Goal: Task Accomplishment & Management: Complete application form

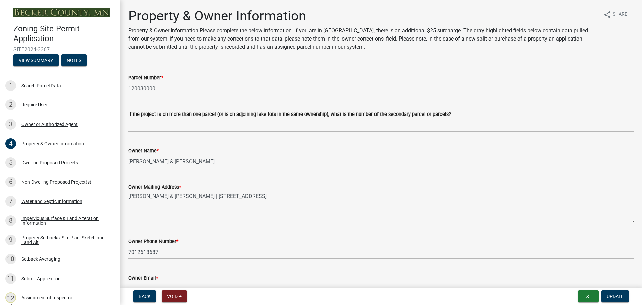
select select "952c78ef-3603-428b-9a7a-234fefdcef74"
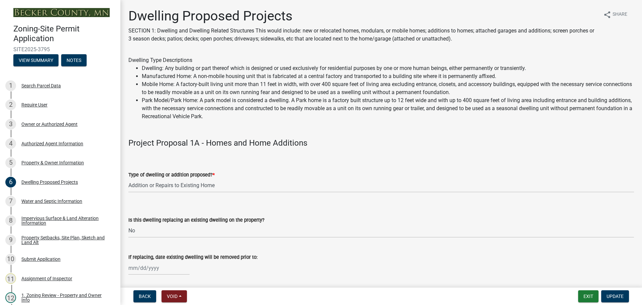
select select "b76c2e3f-c59d-4748-8205-29623accd873"
select select "566f81cc-4b3f-4ecb-9f16-a2b313352c61"
select select "03c1fec4-1fbe-4331-bc18-34e24145556f"
select select "e13aacd2-5b16-46a8-9c16-26b3d7b1c810"
select select "5dd6cdd5-8b7d-4534-b791-478230f7b8b7"
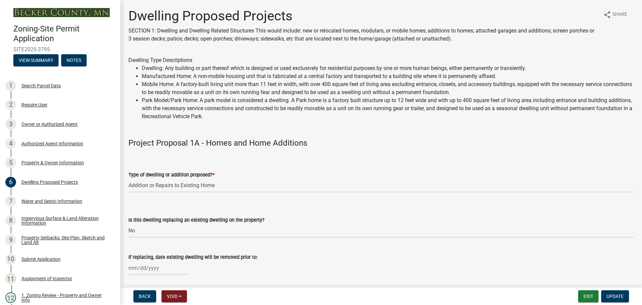
select select "e9b8a31e-e3fd-4a95-ab32-acf8bf819ee6"
select select "5c3531b8-bc96-4b07-92f8-845cfe46d7fc"
select select "beadd2dd-8960-4720-a713-fac19c5075c6"
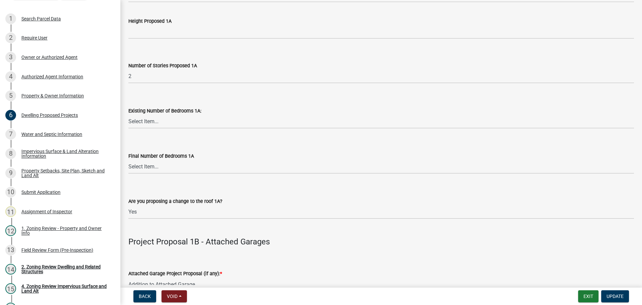
scroll to position [535, 0]
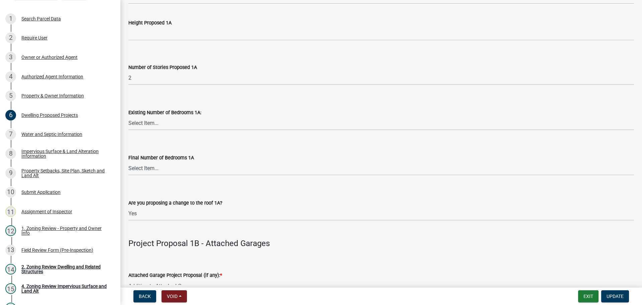
drag, startPoint x: 448, startPoint y: 62, endPoint x: 427, endPoint y: 22, distance: 44.7
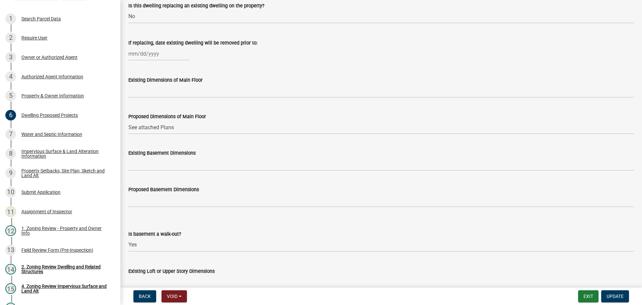
scroll to position [0, 0]
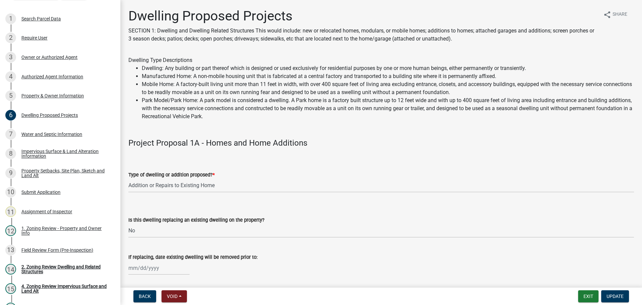
drag, startPoint x: 416, startPoint y: 153, endPoint x: 355, endPoint y: 79, distance: 96.5
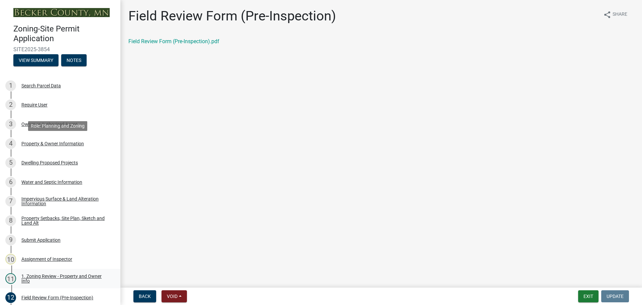
scroll to position [134, 0]
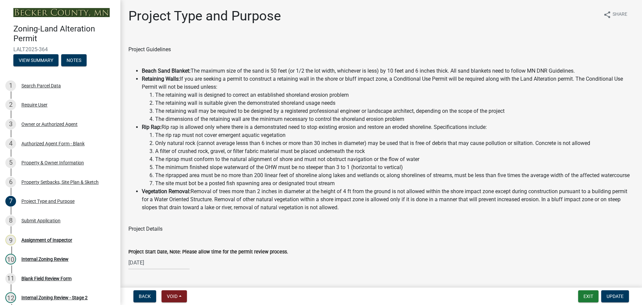
select select "b4264a6f-2953-43c7-8ea4-b1fbf8df3fde"
select select "01399c93-f3af-4409-b115-658e1b2bda8f"
select select "c4ff50e9-d941-459d-94c8-de1c9029ab7f"
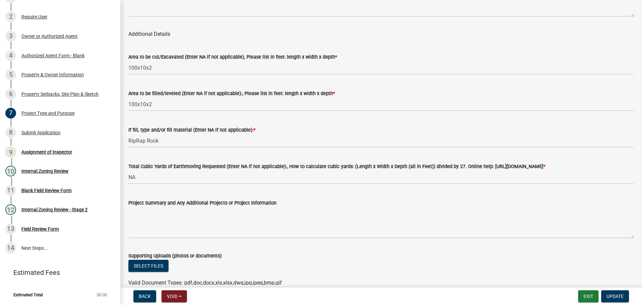
drag, startPoint x: 361, startPoint y: 60, endPoint x: 348, endPoint y: 33, distance: 30.4
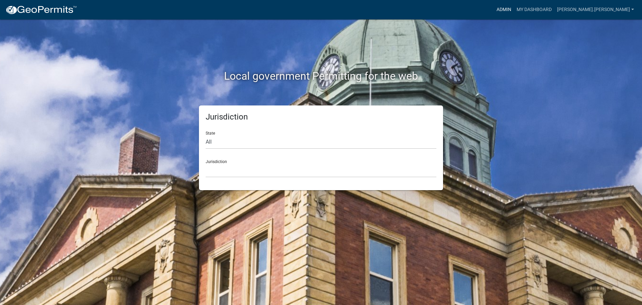
click at [514, 7] on link "Admin" at bounding box center [504, 9] width 20 height 13
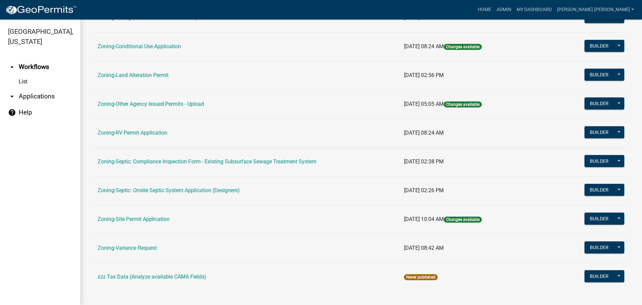
scroll to position [201, 0]
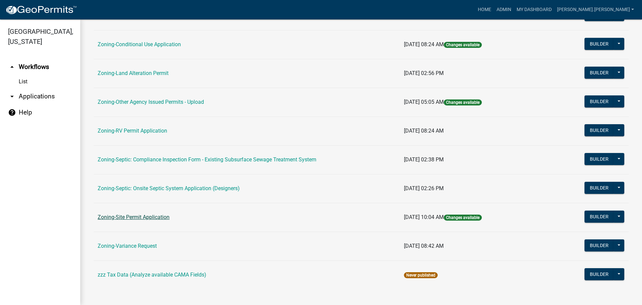
click at [159, 215] on link "Zoning-Site Permit Application" at bounding box center [134, 217] width 72 height 6
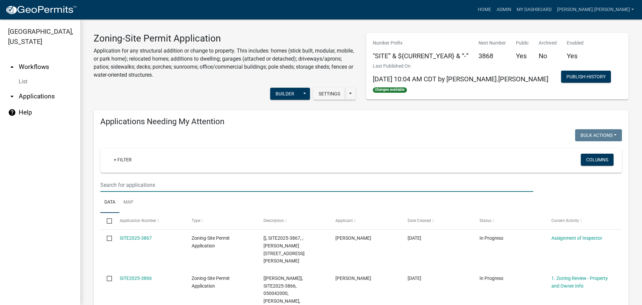
click at [259, 184] on input "text" at bounding box center [316, 185] width 433 height 14
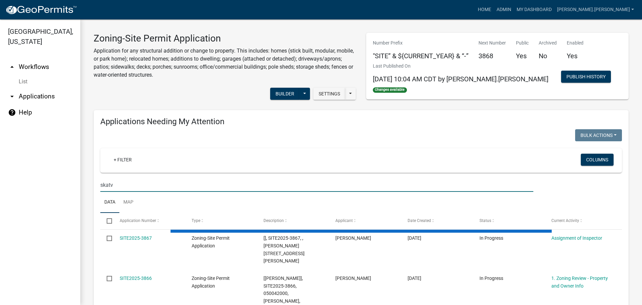
drag, startPoint x: 259, startPoint y: 184, endPoint x: 237, endPoint y: 185, distance: 21.1
click at [237, 185] on input "skatv" at bounding box center [316, 185] width 433 height 14
type input "skatvold"
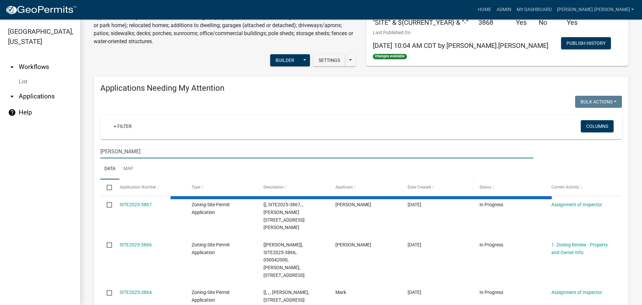
scroll to position [100, 0]
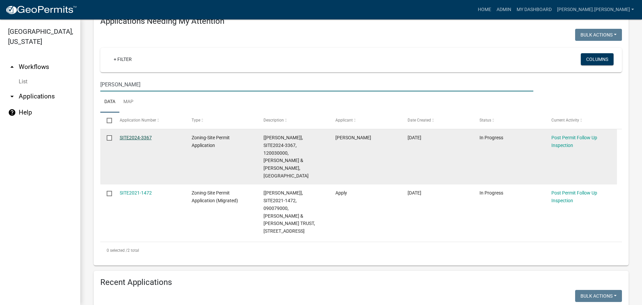
click at [143, 135] on link "SITE2024-3367" at bounding box center [136, 137] width 32 height 5
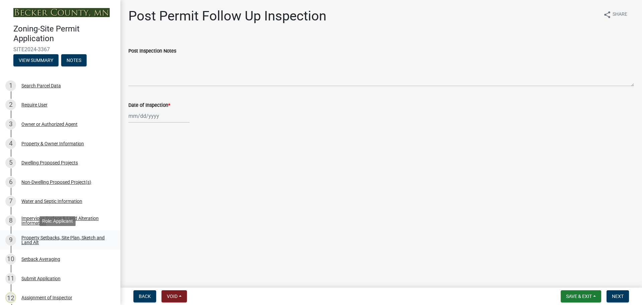
click at [74, 241] on div "Property Setbacks, Site Plan, Sketch and Land Alt" at bounding box center [65, 239] width 88 height 9
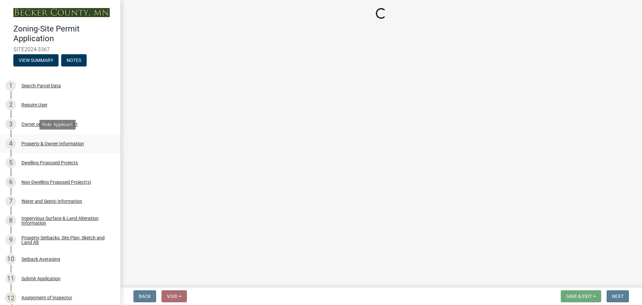
click at [63, 141] on div "Property & Owner Information" at bounding box center [52, 143] width 63 height 5
select select "7b13c63f-e699-4112-b373-98fbd28ec536"
select select "6985af9e-5d7a-475f-b5e2-9860e6a4c460"
select select "b56a4575-9846-47cf-8067-c59a4853da22"
select select "12f785fb-c378-4b18-841c-21c73dc99083"
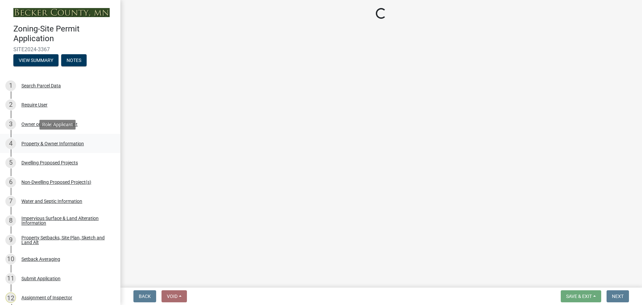
select select "e8ab2dc3-aa3f-46f3-9b4a-37eb25ad84af"
select select "27b2a8b4-abf6-463e-8c0c-7c5d2b4fe26f"
select select "5ad4ab64-b44e-481c-9000-9e5907aa74e1"
select select "e019de12-4845-45f2-ad10-5fb76eee0e55"
select select "288143c3-cc30-40f5-bb2a-2522511345b2"
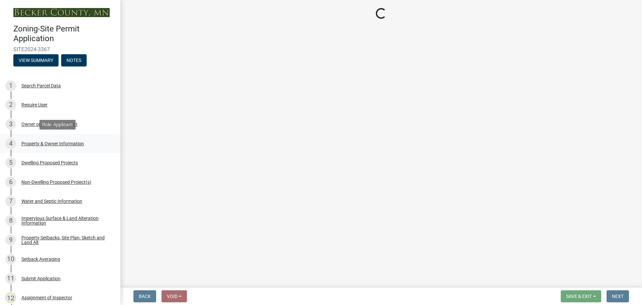
select select "133211ff-91ce-4a0a-9235-b48a7e2069a0"
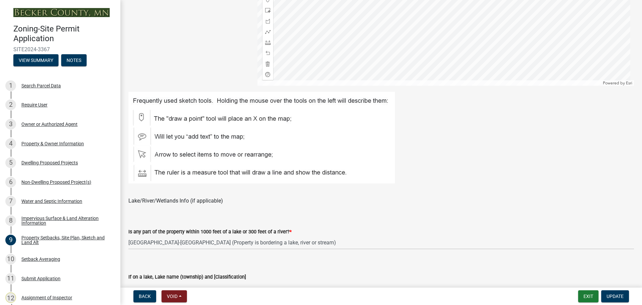
select select "952c78ef-3603-428b-9a7a-234fefdcef74"
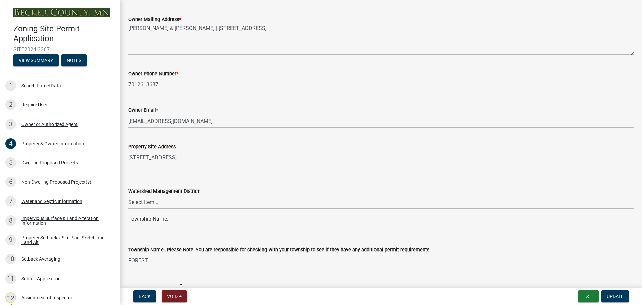
scroll to position [167, 0]
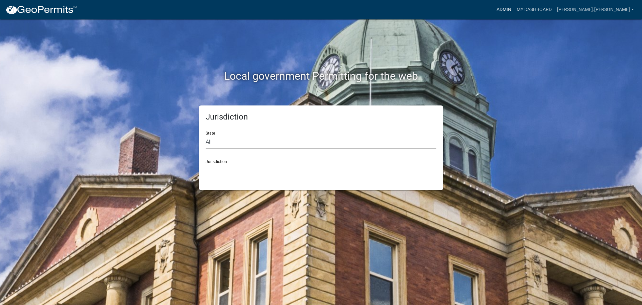
click at [514, 10] on link "Admin" at bounding box center [504, 9] width 20 height 13
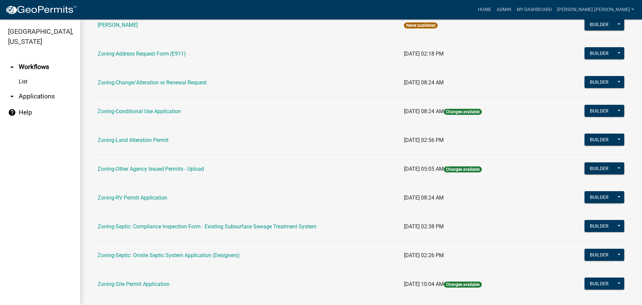
scroll to position [204, 0]
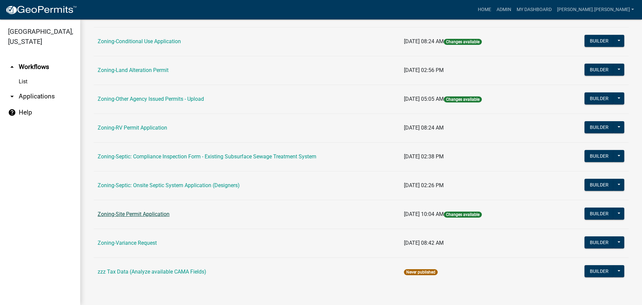
click at [144, 215] on link "Zoning-Site Permit Application" at bounding box center [134, 214] width 72 height 6
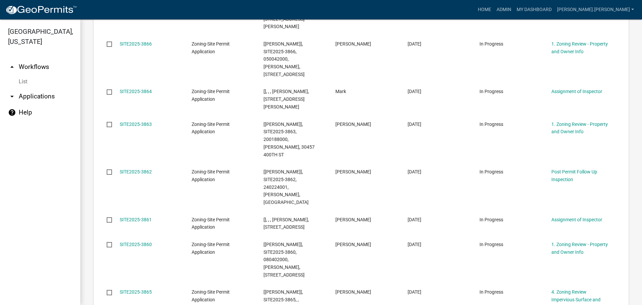
scroll to position [604, 0]
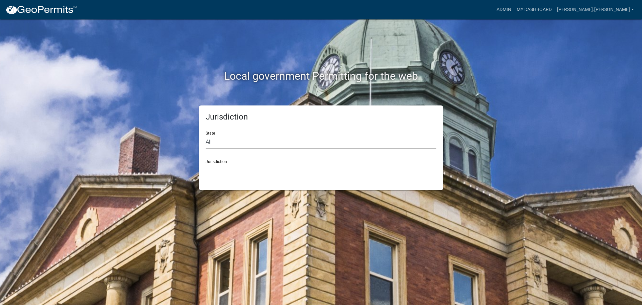
click at [403, 146] on select "All Colorado Georgia Indiana Iowa Kansas Minnesota Ohio South Carolina Wisconsin" at bounding box center [321, 142] width 231 height 14
click at [465, 137] on div "Jurisdiction State All Colorado Georgia Indiana Iowa Kansas Minnesota Ohio Sout…" at bounding box center [320, 147] width 381 height 85
click at [514, 8] on link "Admin" at bounding box center [504, 9] width 20 height 13
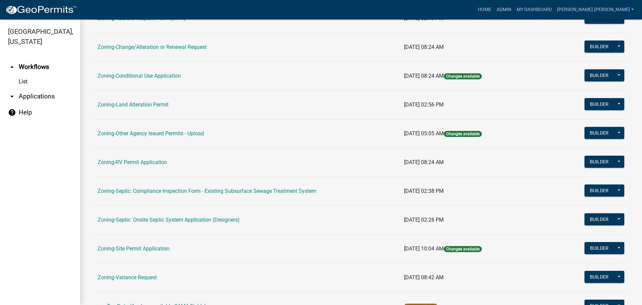
scroll to position [204, 0]
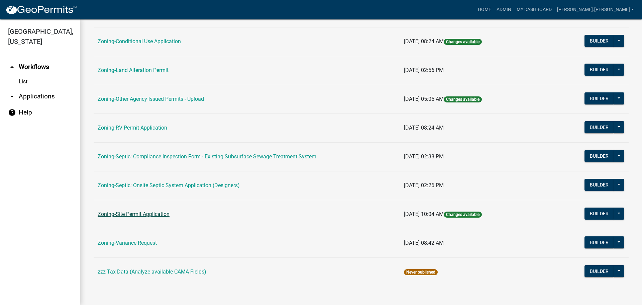
click at [133, 215] on link "Zoning-Site Permit Application" at bounding box center [134, 214] width 72 height 6
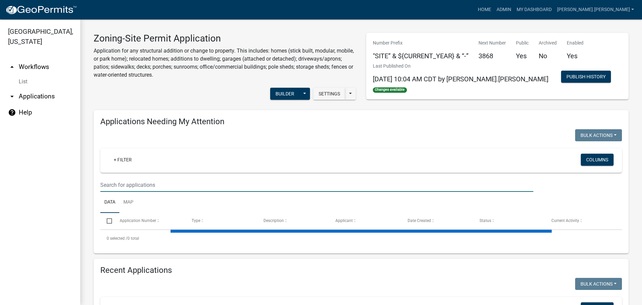
click at [144, 184] on input "text" at bounding box center [316, 185] width 433 height 14
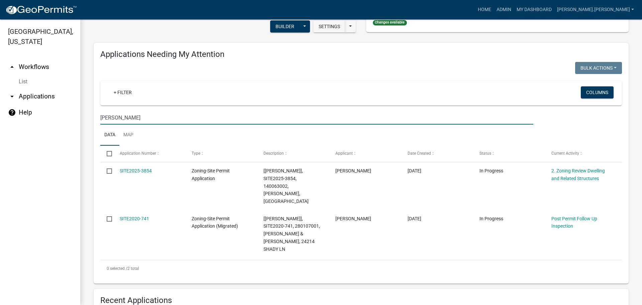
scroll to position [67, 0]
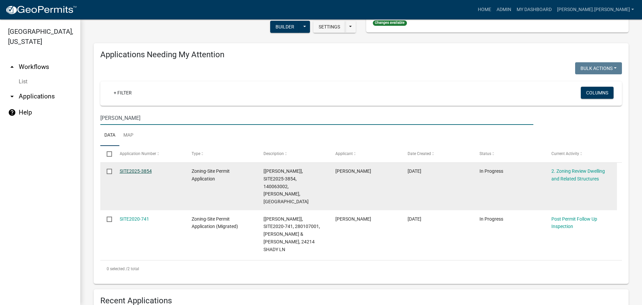
type input "[PERSON_NAME]"
click at [145, 170] on link "SITE2025-3854" at bounding box center [136, 170] width 32 height 5
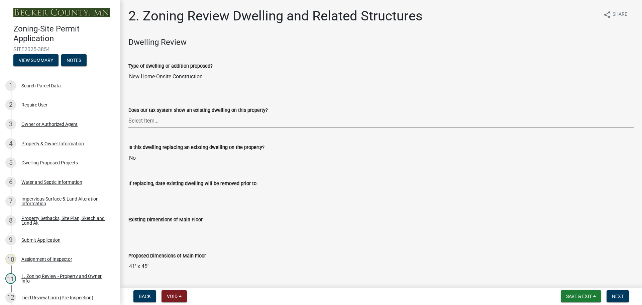
click at [151, 119] on select "Select Item... Yes No" at bounding box center [381, 121] width 506 height 14
click at [128, 114] on select "Select Item... Yes No" at bounding box center [381, 121] width 506 height 14
select select "95f121c6-c194-4f7a-b278-ad77396394df"
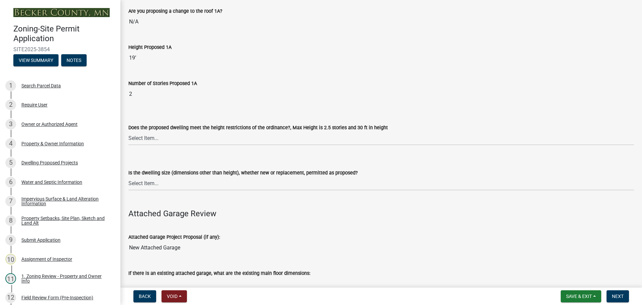
scroll to position [535, 0]
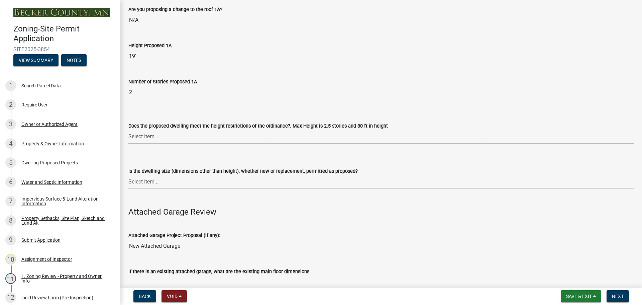
click at [172, 134] on select "Select Item... Yes No" at bounding box center [381, 137] width 506 height 14
click at [128, 130] on select "Select Item... Yes No" at bounding box center [381, 137] width 506 height 14
select select "f770ba3e-fc06-4da5-a68e-7171814f27a6"
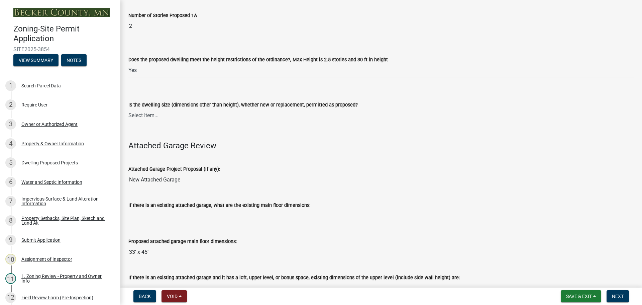
scroll to position [602, 0]
click at [178, 118] on select "Select Item... Yes No" at bounding box center [381, 115] width 506 height 14
click at [128, 108] on select "Select Item... Yes No" at bounding box center [381, 115] width 506 height 14
select select "1acfd7d2-3168-4a52-b10f-2ad4e9b369d9"
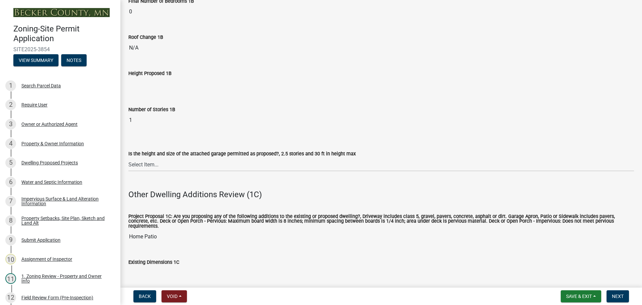
scroll to position [1003, 0]
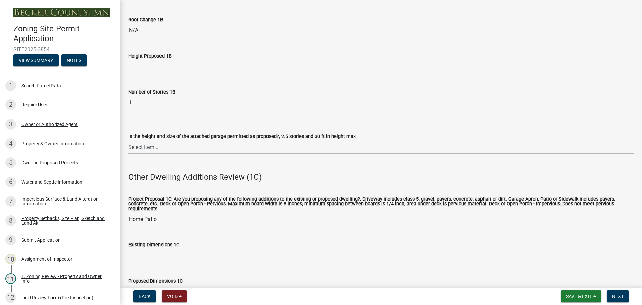
click at [173, 146] on select "Select Item... Yes No (explain in next field)" at bounding box center [381, 147] width 506 height 14
click at [128, 140] on select "Select Item... Yes No (explain in next field)" at bounding box center [381, 147] width 506 height 14
select select "133fc5ec-afea-46d5-9774-7a90c7b95151"
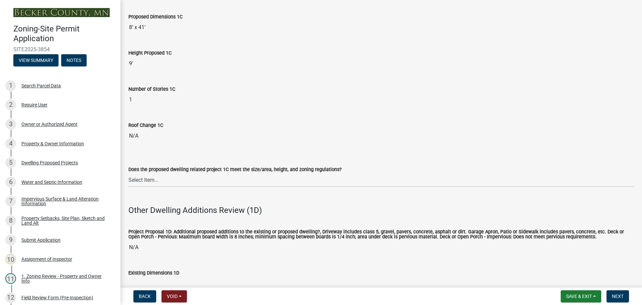
scroll to position [1271, 0]
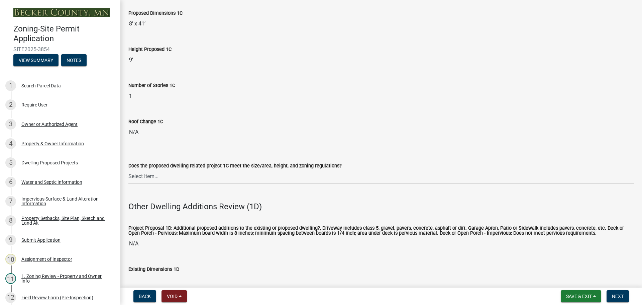
click at [163, 172] on select "Select Item... No Yes" at bounding box center [381, 177] width 506 height 14
click at [128, 170] on select "Select Item... No Yes" at bounding box center [381, 177] width 506 height 14
select select "996e12f1-8349-4f33-ac9c-e9513ed3c9a2"
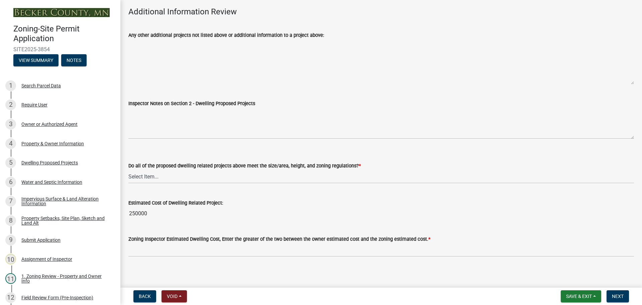
scroll to position [1712, 0]
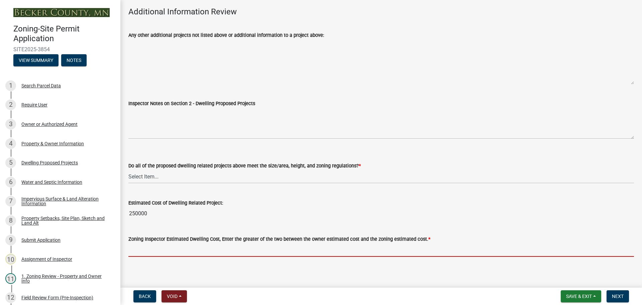
click at [137, 243] on input "text" at bounding box center [381, 250] width 506 height 14
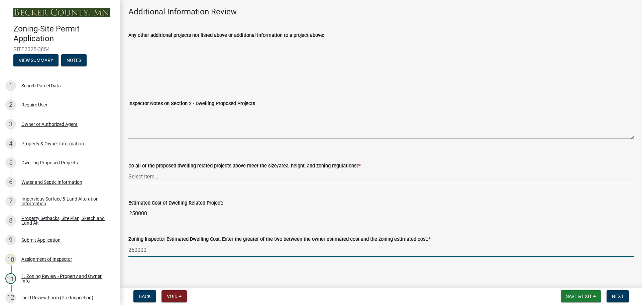
type input "250000"
click at [229, 171] on select "Select Item... Yes No" at bounding box center [381, 177] width 506 height 14
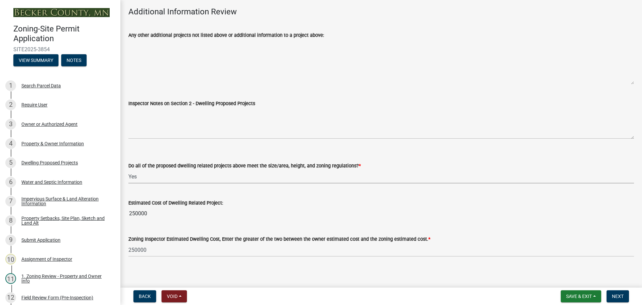
click at [128, 170] on select "Select Item... Yes No" at bounding box center [381, 177] width 506 height 14
select select "583413f8-e9f7-4a70-8fe6-066f5b429c7e"
click at [615, 293] on span "Next" at bounding box center [618, 295] width 12 height 5
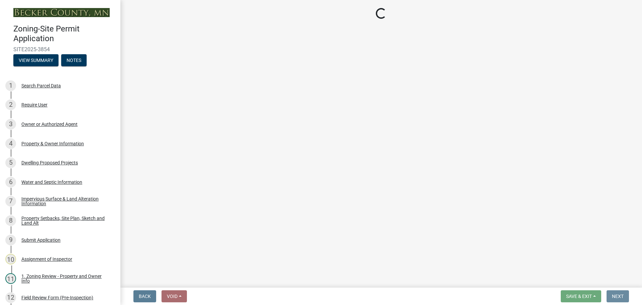
scroll to position [0, 0]
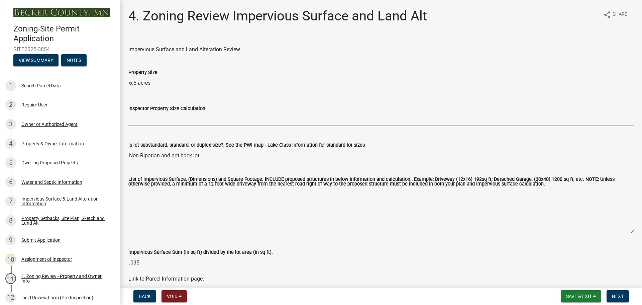
click at [155, 122] on input "Inspector Property Size Calculation:" at bounding box center [381, 119] width 506 height 14
type input "283140"
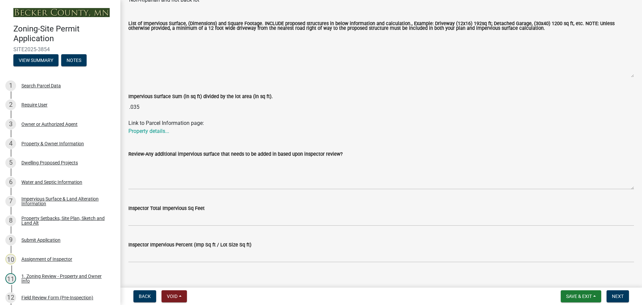
scroll to position [167, 0]
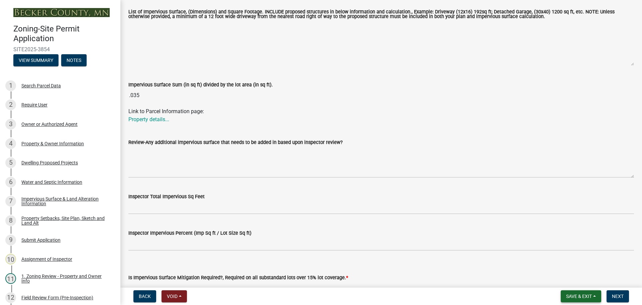
click at [564, 299] on button "Save & Exit" at bounding box center [581, 296] width 40 height 12
click at [568, 261] on button "Save" at bounding box center [575, 262] width 54 height 16
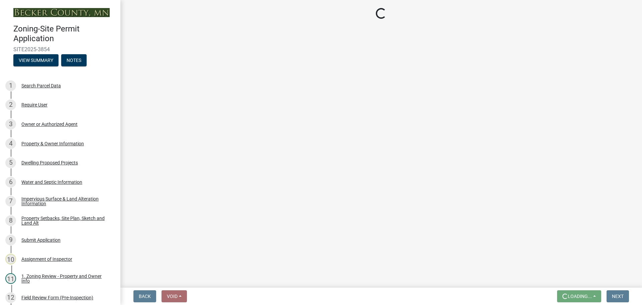
scroll to position [0, 0]
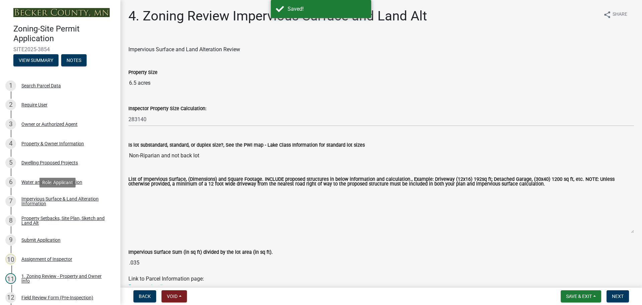
click at [46, 199] on div "Impervious Surface & Land Alteration Information" at bounding box center [65, 200] width 88 height 9
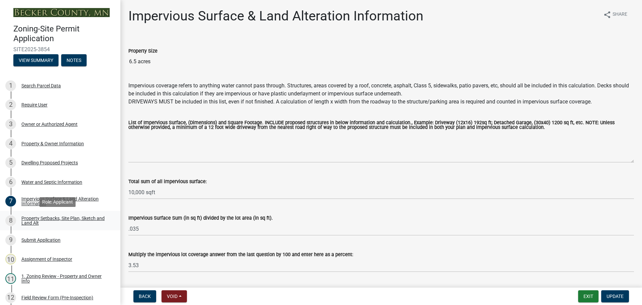
click at [59, 222] on div "Property Setbacks, Site Plan, Sketch and Land Alt" at bounding box center [65, 220] width 88 height 9
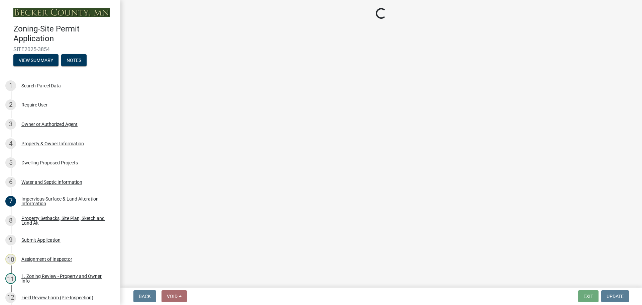
select select "d89fbfa0-1150-4954-b91c-9d482c9530a3"
select select "fd58f24c-a096-4195-863e-b494ea1fd324"
select select "12f785fb-c378-4b18-841c-21c73dc99083"
select select "12da6293-5841-4f5c-bd92-3658833964cd"
select select "27b2a8b4-abf6-463e-8c0c-7c5d2b4fe26f"
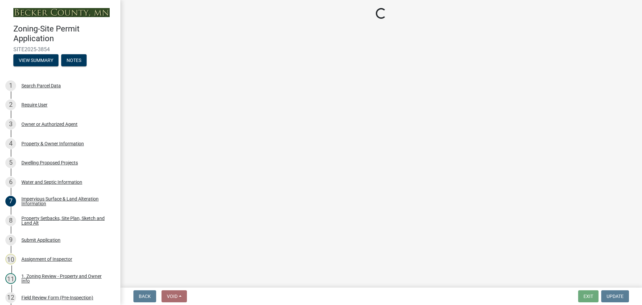
select select "28f6c7b2-2b88-4425-ae15-f67110f778a7"
select select "d61e3758-d187-40af-a435-5e09c3f3d509"
select select "c8b8ea71-7088-4e87-a493-7bc88cc2835b"
select select "a4ce8fad-3c47-4e2b-9375-28a8f2ee630b"
select select "19d13e65-c93d-443e-910a-7a17299544cc"
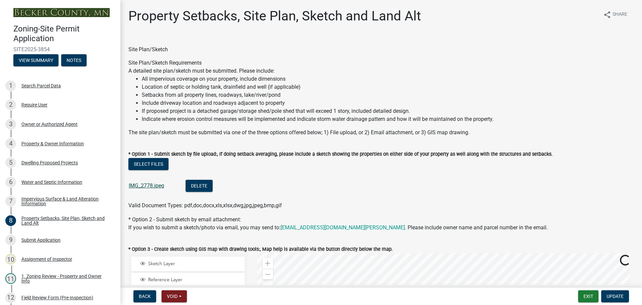
click at [145, 184] on link "IMG_2778.jpeg" at bounding box center [146, 185] width 35 height 6
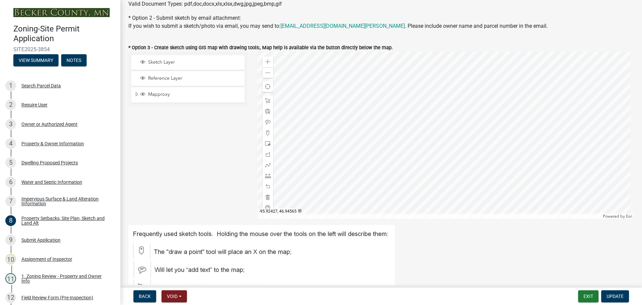
scroll to position [201, 0]
click at [267, 175] on span at bounding box center [267, 176] width 5 height 5
click at [484, 131] on div at bounding box center [445, 135] width 377 height 167
click at [463, 134] on div at bounding box center [445, 135] width 377 height 167
click at [450, 112] on div at bounding box center [445, 135] width 377 height 167
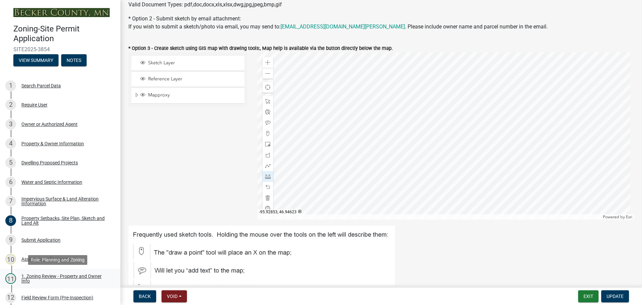
scroll to position [134, 0]
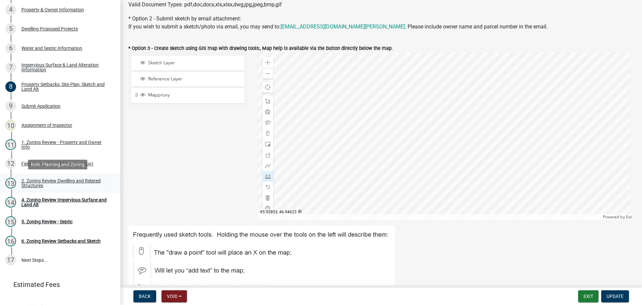
click at [69, 181] on div "2. Zoning Review Dwelling and Related Structures" at bounding box center [65, 182] width 88 height 9
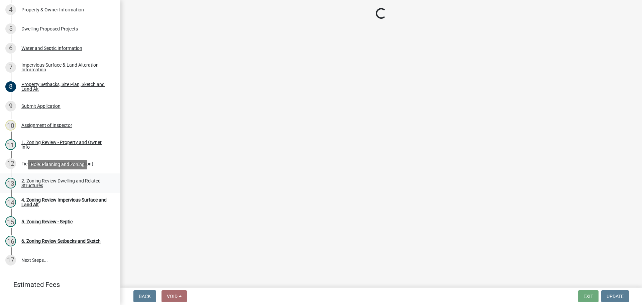
scroll to position [0, 0]
select select "95f121c6-c194-4f7a-b278-ad77396394df"
select select "f770ba3e-fc06-4da5-a68e-7171814f27a6"
select select "1acfd7d2-3168-4a52-b10f-2ad4e9b369d9"
select select "133fc5ec-afea-46d5-9774-7a90c7b95151"
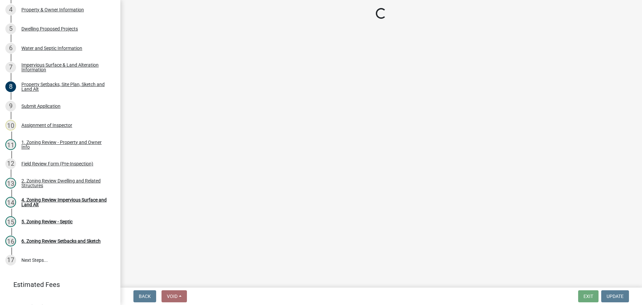
select select "996e12f1-8349-4f33-ac9c-e9513ed3c9a2"
select select "583413f8-e9f7-4a70-8fe6-066f5b429c7e"
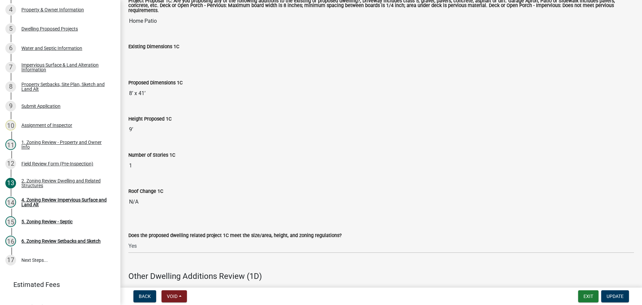
scroll to position [1271, 0]
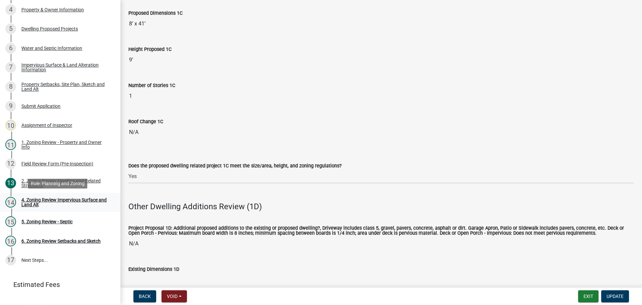
click at [81, 198] on div "4. Zoning Review Impervious Surface and Land Alt" at bounding box center [65, 201] width 88 height 9
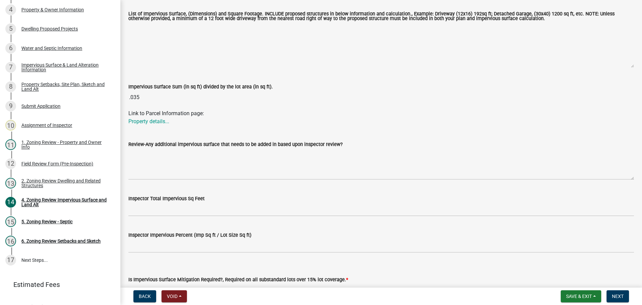
scroll to position [167, 0]
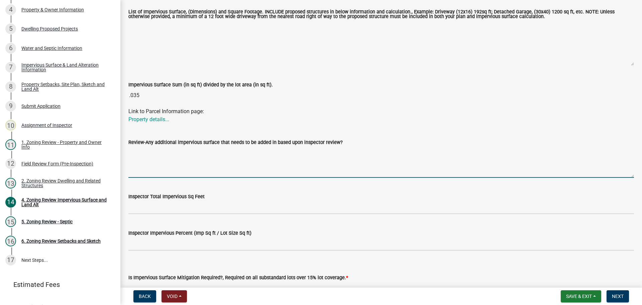
click at [185, 168] on textarea "Review-Any additional impervious surface that needs to be added in based upon i…" at bounding box center [381, 161] width 506 height 31
paste textarea "HOUSE 41*55 2255 GARAGE 33X45 1485 PATIO 8X41 328 DRIVEWAY 400X12 4800"
click at [159, 162] on textarea "HOUSE 41*55 2255 GARAGE 33X45 1485 PATIO 8X41 328 DRIVEWAY 400X12 4800" at bounding box center [381, 161] width 506 height 31
type textarea "HOUSE 41*55 2255 GARAGE 33X45 1485 PATIO 8X41 328 DRIVEWAY 400X12 4800"
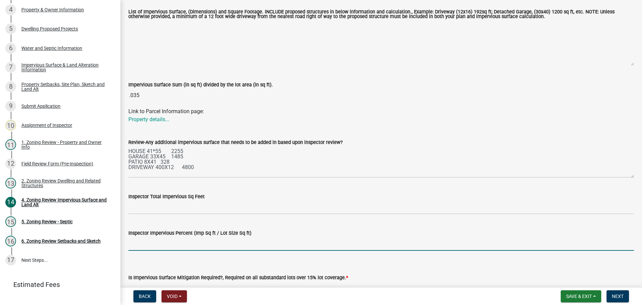
scroll to position [178, 0]
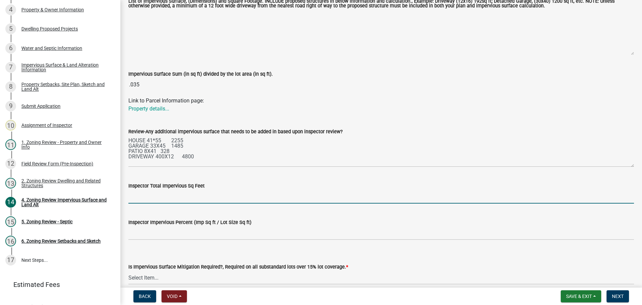
click at [185, 198] on input "Inspector Total Impervious Sq Feet" at bounding box center [381, 197] width 506 height 14
type input "8868"
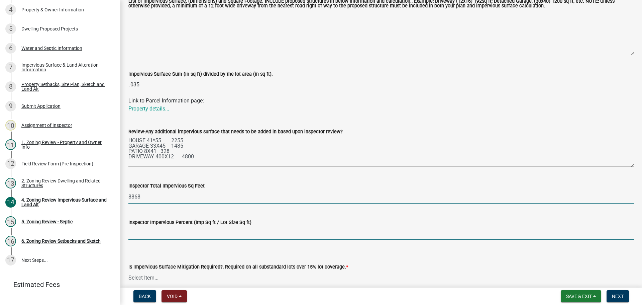
click at [178, 234] on input "Inspector Impervious Percent (Imp Sq ft / Lot Size Sq ft)" at bounding box center [381, 233] width 506 height 14
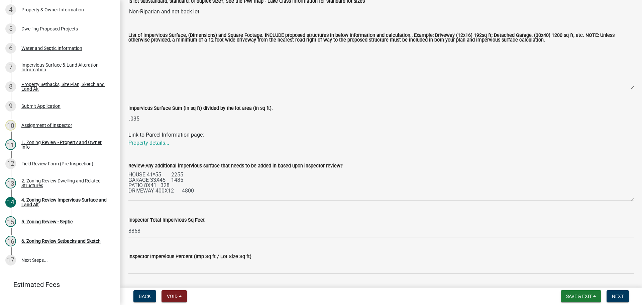
scroll to position [144, 0]
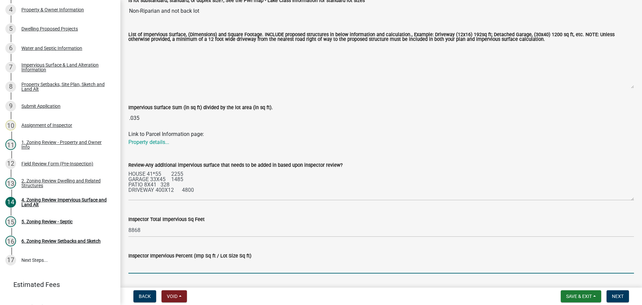
click at [156, 262] on input "Inspector Impervious Percent (Imp Sq ft / Lot Size Sq ft)" at bounding box center [381, 267] width 506 height 14
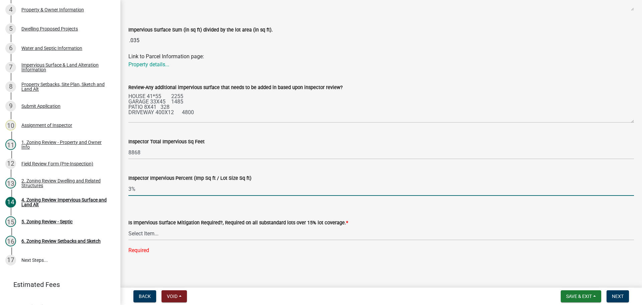
scroll to position [223, 0]
type input "3%"
click at [256, 224] on div "Is Impervious Surface Mitigation Required?, Required on all substandard lots ov…" at bounding box center [381, 221] width 506 height 8
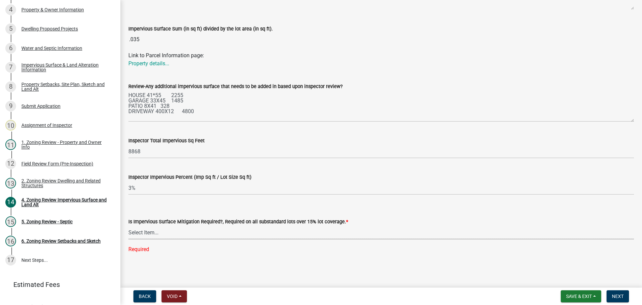
click at [234, 237] on select "Select Item... Yes- Over 15% substandard lot coverage No N/A" at bounding box center [381, 232] width 506 height 14
click at [128, 239] on select "Select Item... Yes- Over 15% substandard lot coverage No N/A" at bounding box center [381, 232] width 506 height 14
select select "bbc84f88-1c9e-4c06-bbd0-95e5e078d214"
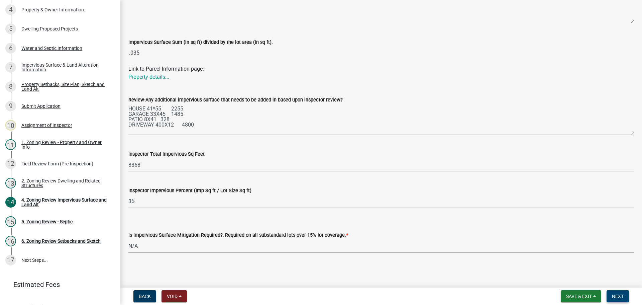
click at [626, 297] on button "Next" at bounding box center [618, 296] width 22 height 12
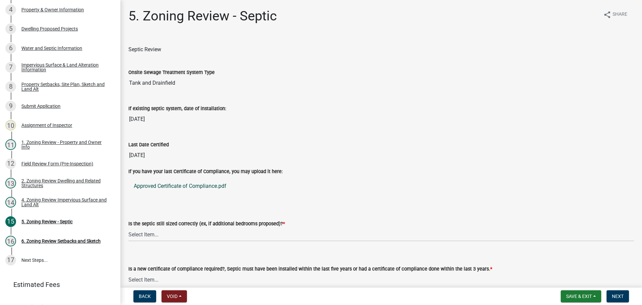
click at [209, 185] on link "Approved Certificate of Compliance.pdf" at bounding box center [381, 186] width 506 height 16
click at [153, 231] on select "Select Item... Yes No N/A" at bounding box center [381, 234] width 506 height 14
click at [128, 227] on select "Select Item... Yes No N/A" at bounding box center [381, 234] width 506 height 14
select select "b57b8896-1cf2-4a3f-b657-168f49e5b2e0"
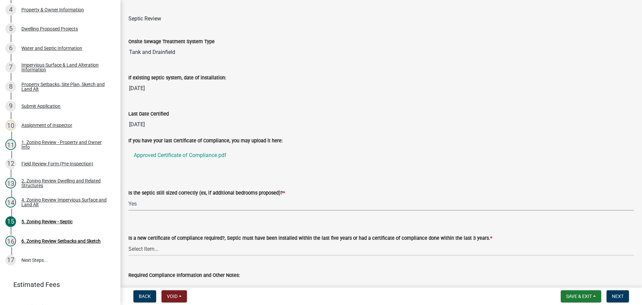
scroll to position [67, 0]
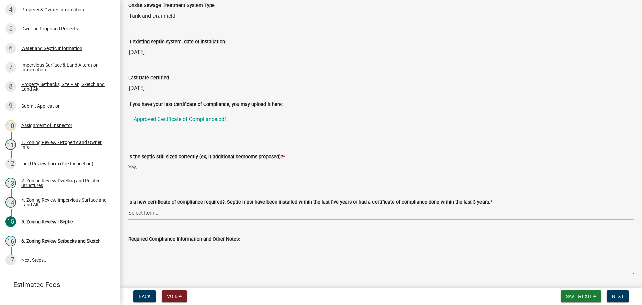
click at [161, 215] on select "Select Item... Yes No" at bounding box center [381, 213] width 506 height 14
click at [128, 206] on select "Select Item... Yes No" at bounding box center [381, 213] width 506 height 14
select select "2fd537d7-74b1-4ff9-a84c-837cf5598f43"
click at [620, 296] on span "Next" at bounding box center [618, 295] width 12 height 5
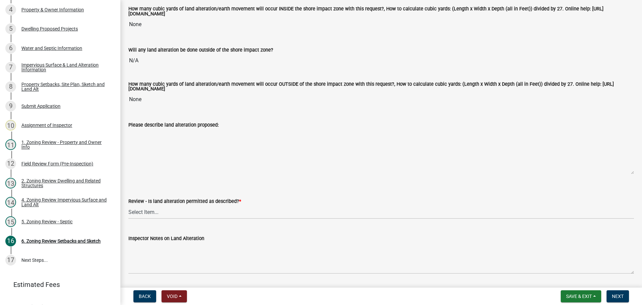
scroll to position [134, 0]
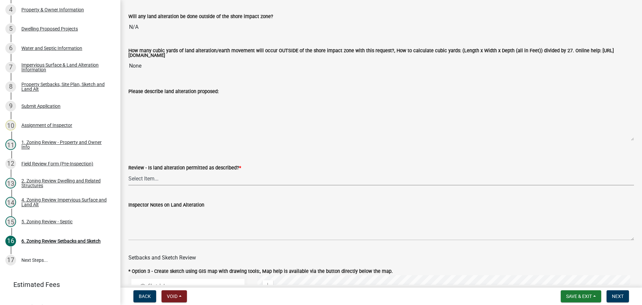
click at [156, 178] on select "Select Item... Yes No N/A" at bounding box center [381, 179] width 506 height 14
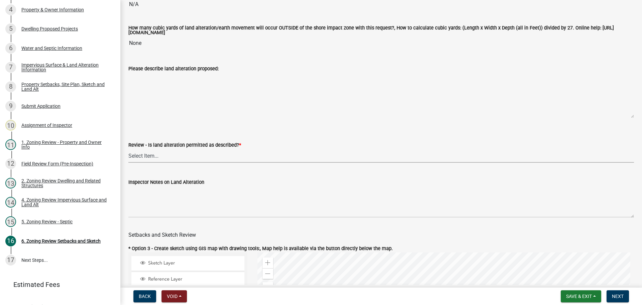
scroll to position [167, 0]
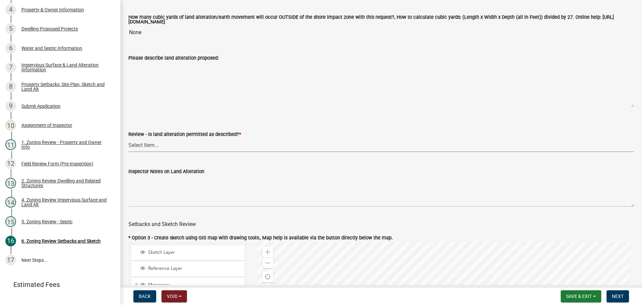
click at [178, 143] on select "Select Item... Yes No N/A" at bounding box center [381, 145] width 506 height 14
click at [128, 139] on select "Select Item... Yes No N/A" at bounding box center [381, 145] width 506 height 14
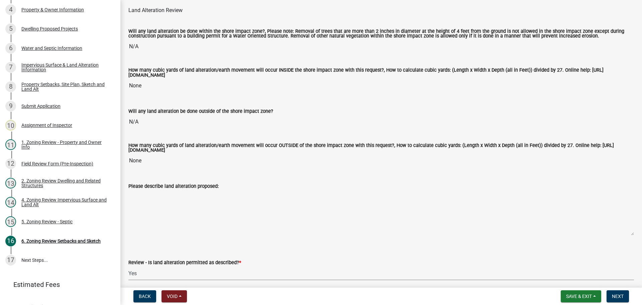
scroll to position [134, 0]
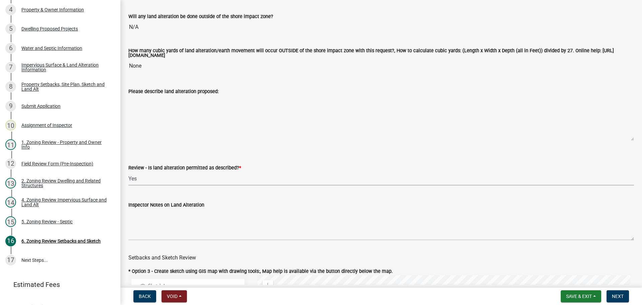
click at [168, 175] on select "Select Item... Yes No N/A" at bounding box center [381, 179] width 506 height 14
click at [128, 173] on select "Select Item... Yes No N/A" at bounding box center [381, 179] width 506 height 14
select select "b7771ec1-a2a5-49d9-bff4-cacf81b3b681"
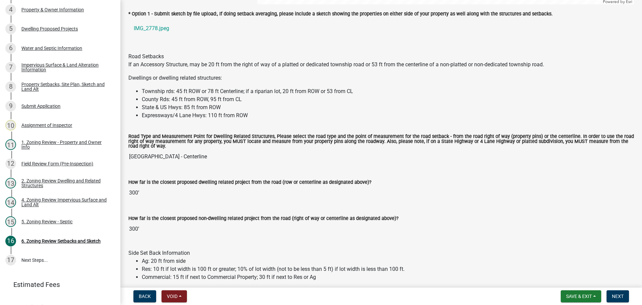
scroll to position [569, 0]
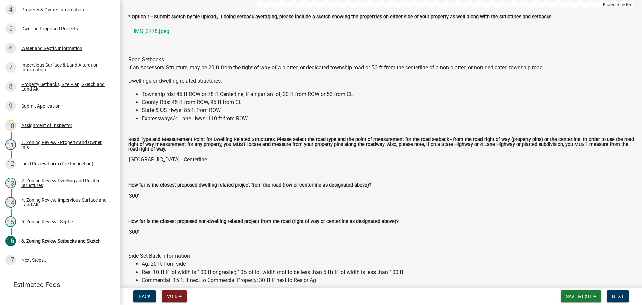
drag, startPoint x: 173, startPoint y: 220, endPoint x: 369, endPoint y: 162, distance: 205.1
click at [369, 162] on input "[GEOGRAPHIC_DATA] - Centerline" at bounding box center [381, 159] width 506 height 13
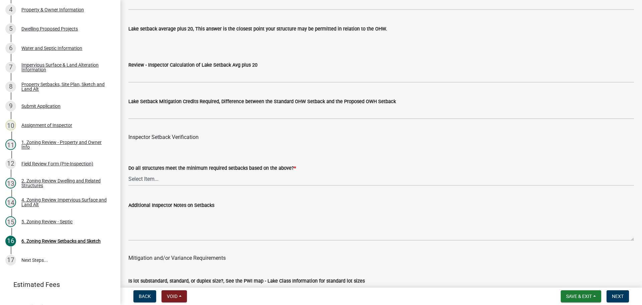
scroll to position [2107, 0]
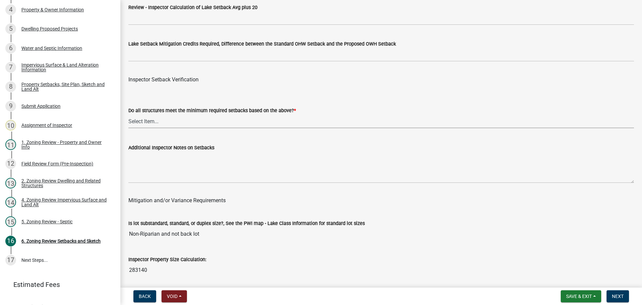
click at [157, 122] on select "Select Item... Yes No" at bounding box center [381, 121] width 506 height 14
click at [128, 116] on select "Select Item... Yes No" at bounding box center [381, 121] width 506 height 14
select select "1355ee8a-8cf1-4796-8594-a9df27e9dfb0"
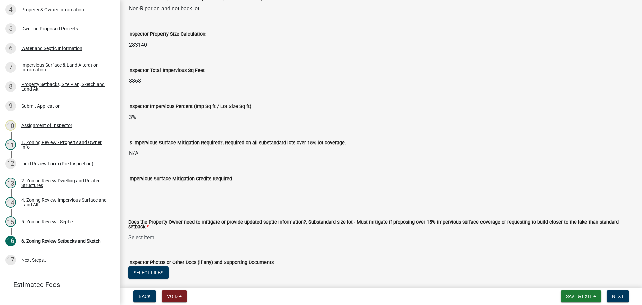
scroll to position [2341, 0]
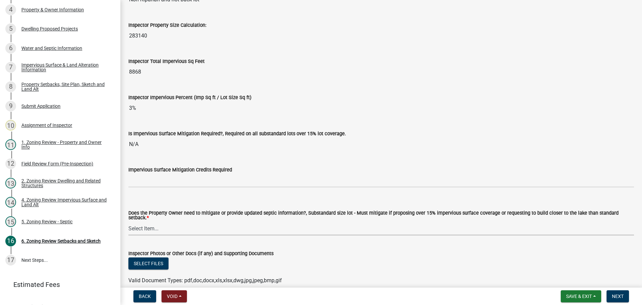
click at [153, 227] on select "Select Item... No Mitigation or additional Septic Information is required Septi…" at bounding box center [381, 228] width 506 height 14
click at [128, 221] on select "Select Item... No Mitigation or additional Septic Information is required Septi…" at bounding box center [381, 228] width 506 height 14
select select "90ee664a-1dc2-440e-be2c-90a87c157e77"
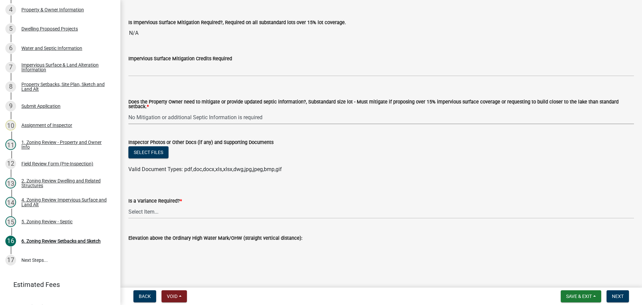
scroll to position [2453, 0]
click at [152, 210] on select "Select Item... Yes No" at bounding box center [381, 211] width 506 height 14
click at [128, 204] on select "Select Item... Yes No" at bounding box center [381, 211] width 506 height 14
select select "f2187563-aefa-492e-adce-9c256a51e9d2"
click at [621, 297] on span "Next" at bounding box center [618, 295] width 12 height 5
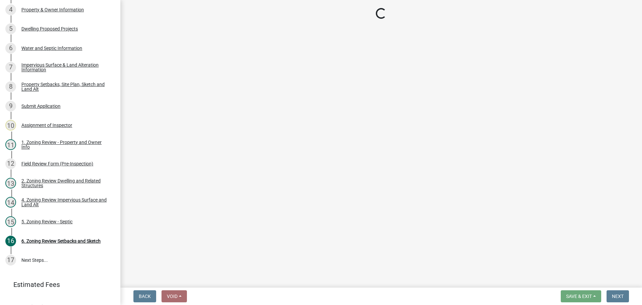
scroll to position [153, 0]
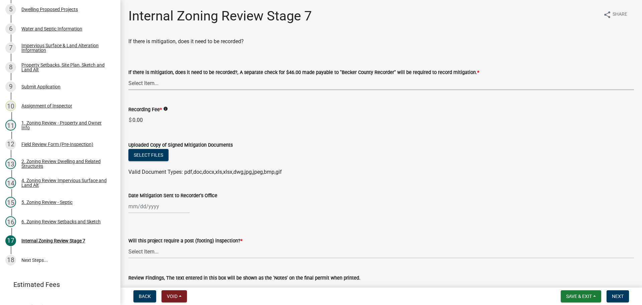
click at [200, 86] on select "Select Item... Yes No N/A" at bounding box center [381, 83] width 506 height 14
click at [128, 76] on select "Select Item... Yes No N/A" at bounding box center [381, 83] width 506 height 14
select select "e59fcb53-d9ed-466f-8c3e-33bb35216820"
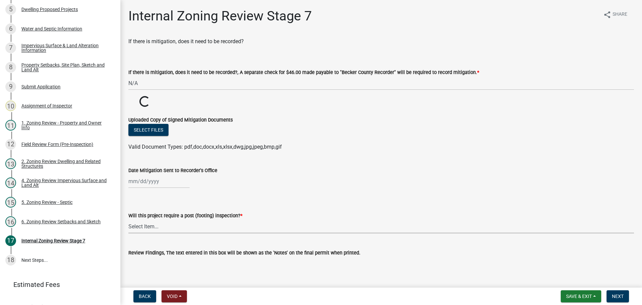
click at [160, 227] on select "Select Item... No Yes" at bounding box center [381, 226] width 506 height 14
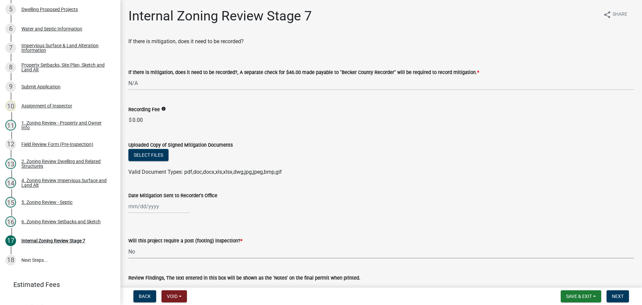
click at [128, 244] on select "Select Item... No Yes" at bounding box center [381, 251] width 506 height 14
select select "70fe76f0-d291-438e-ac1a-5869b7b7f697"
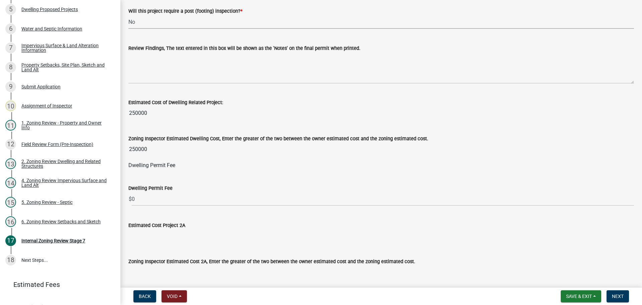
scroll to position [268, 0]
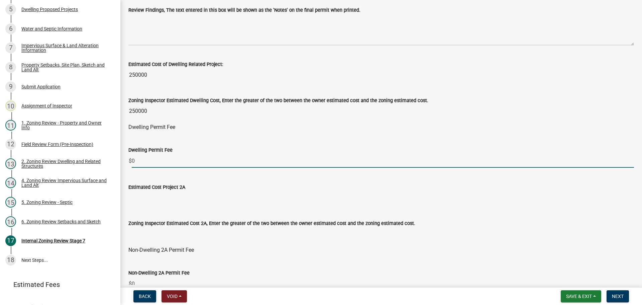
click at [162, 159] on input "0" at bounding box center [383, 161] width 502 height 14
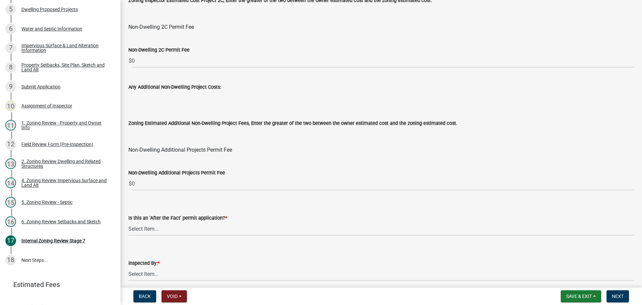
scroll to position [809, 0]
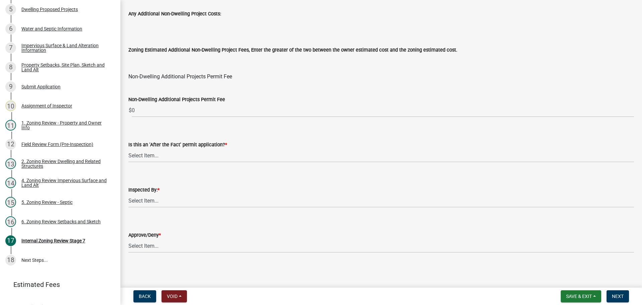
type input "810"
click at [166, 156] on select "Select Item... No Yes" at bounding box center [381, 155] width 506 height 14
click at [128, 148] on select "Select Item... No Yes" at bounding box center [381, 155] width 506 height 14
select select "bbe3a6c5-1893-4527-8578-ada07a3b8ea5"
click at [155, 199] on select "Select Item... [PERSON_NAME] [PERSON_NAME] [PERSON_NAME] [PERSON_NAME] [PERSON_…" at bounding box center [381, 201] width 506 height 14
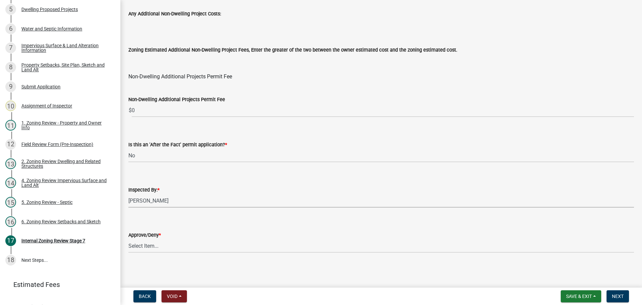
click at [128, 194] on select "Select Item... [PERSON_NAME] [PERSON_NAME] [PERSON_NAME] [PERSON_NAME] [PERSON_…" at bounding box center [381, 201] width 506 height 14
select select "c0b6e50c-983d-48c1-a910-e8bd43c13b77"
click at [157, 242] on select "Select Item... Approve Deny" at bounding box center [381, 246] width 506 height 14
click at [128, 239] on select "Select Item... Approve Deny" at bounding box center [381, 246] width 506 height 14
select select "97c9e5a4-d35f-4903-ad68-b764687ac9e9"
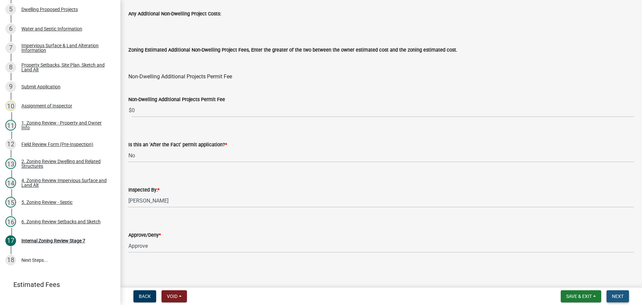
click at [621, 293] on span "Next" at bounding box center [618, 295] width 12 height 5
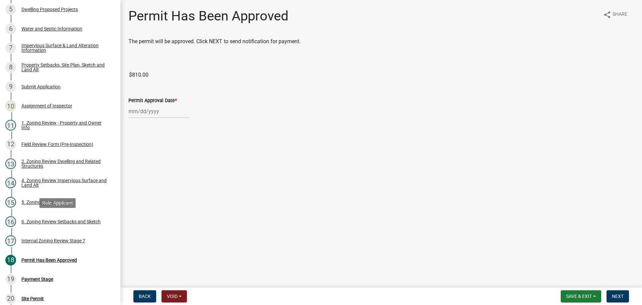
scroll to position [230, 0]
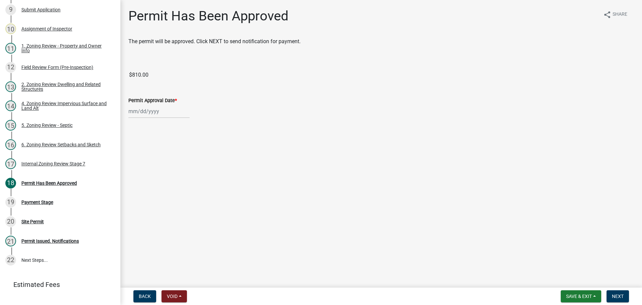
click at [159, 98] on label "Permit Approval Date *" at bounding box center [152, 100] width 48 height 5
click at [159, 104] on input "Permit Approval Date *" at bounding box center [158, 111] width 61 height 14
select select "9"
select select "2025"
click at [170, 158] on div "11" at bounding box center [167, 157] width 11 height 11
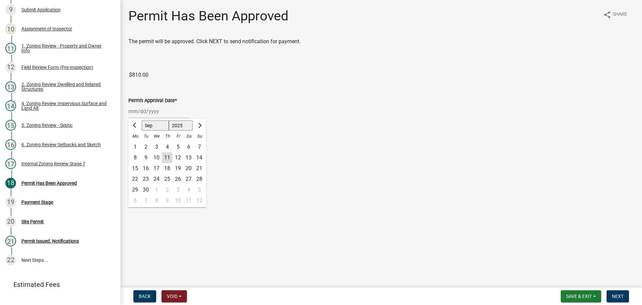
type input "[DATE]"
click at [620, 294] on span "Next" at bounding box center [618, 295] width 12 height 5
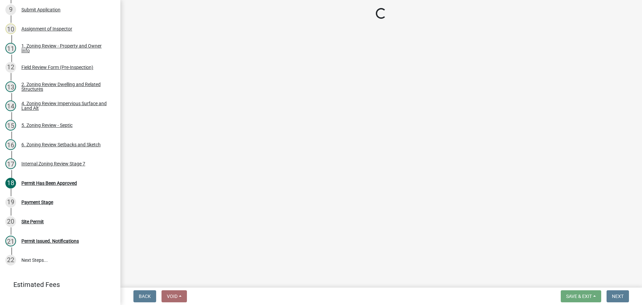
select select "3: 3"
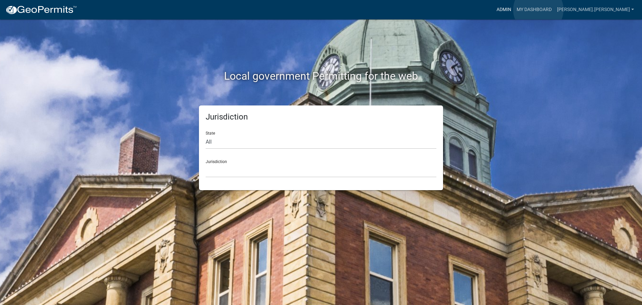
click at [514, 10] on link "Admin" at bounding box center [504, 9] width 20 height 13
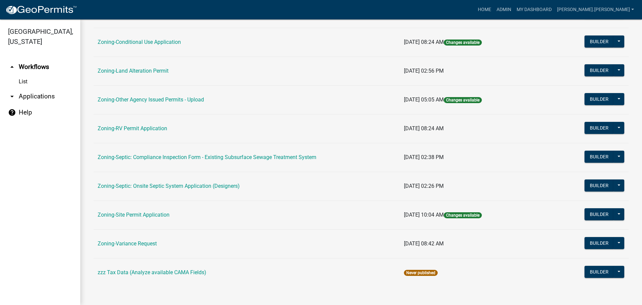
scroll to position [204, 0]
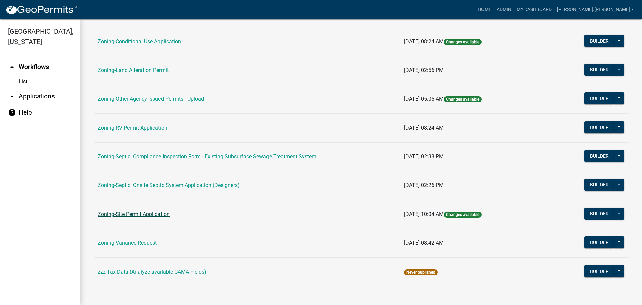
click at [152, 215] on link "Zoning-Site Permit Application" at bounding box center [134, 214] width 72 height 6
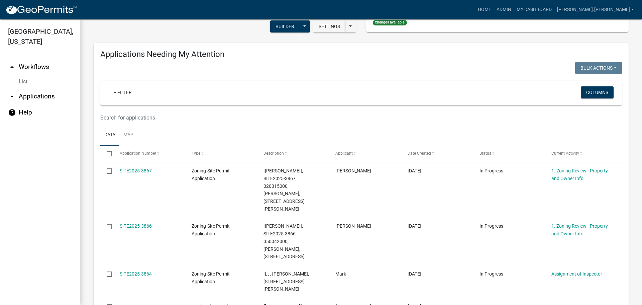
scroll to position [67, 0]
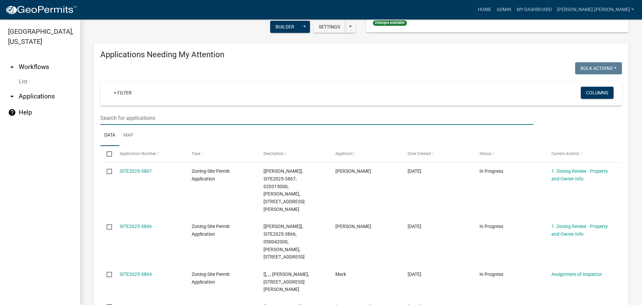
click at [149, 117] on input "text" at bounding box center [316, 118] width 433 height 14
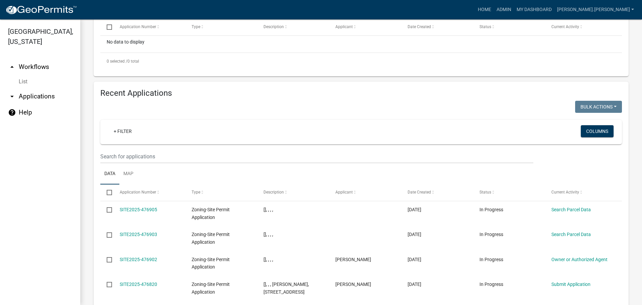
scroll to position [201, 0]
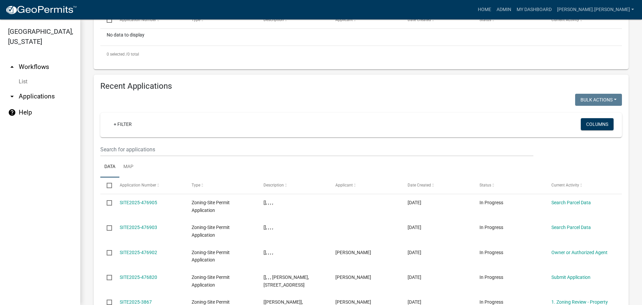
type input "tom alexander"
click at [163, 150] on input "text" at bounding box center [316, 149] width 433 height 14
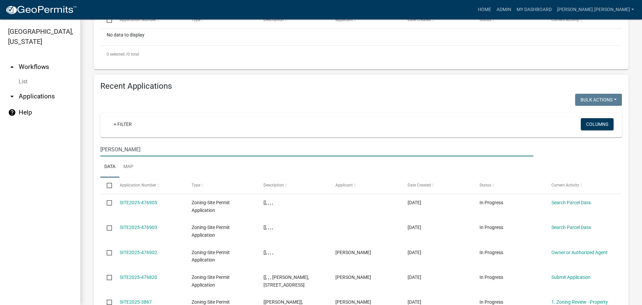
type input "alexander"
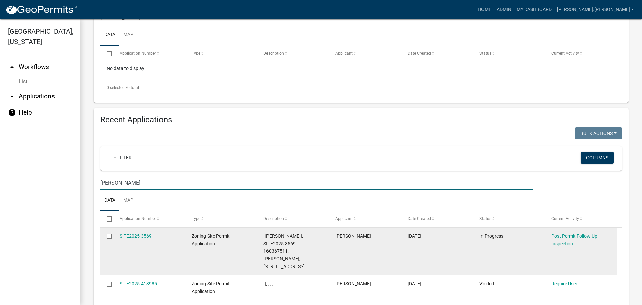
scroll to position [67, 0]
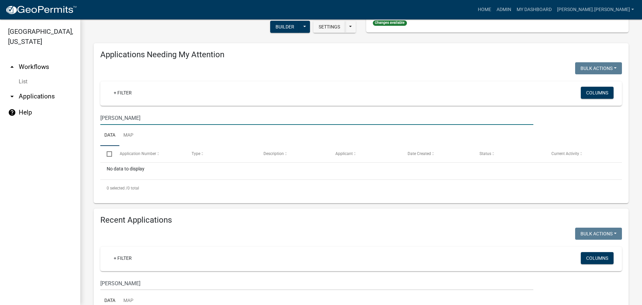
click at [196, 116] on input "tom alexander" at bounding box center [316, 118] width 433 height 14
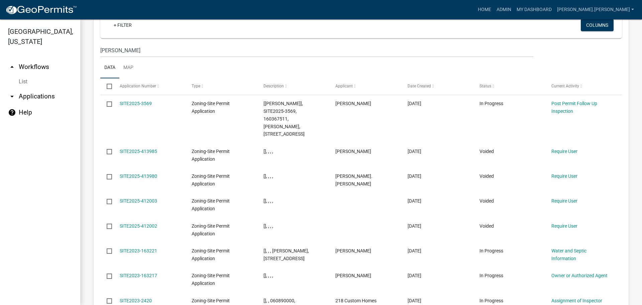
scroll to position [569, 0]
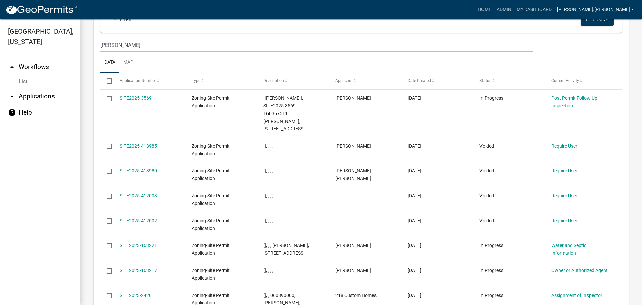
type input "alexander"
